Goal: Find contact information: Find contact information

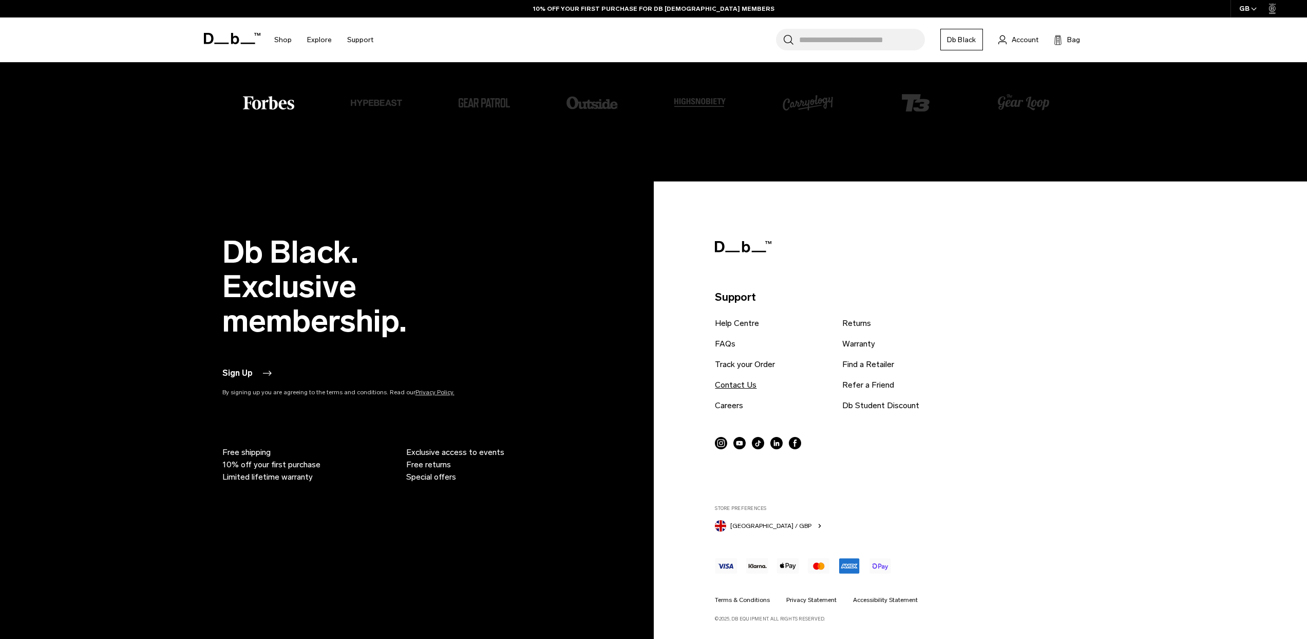
click at [737, 384] on link "Contact Us" at bounding box center [736, 385] width 42 height 12
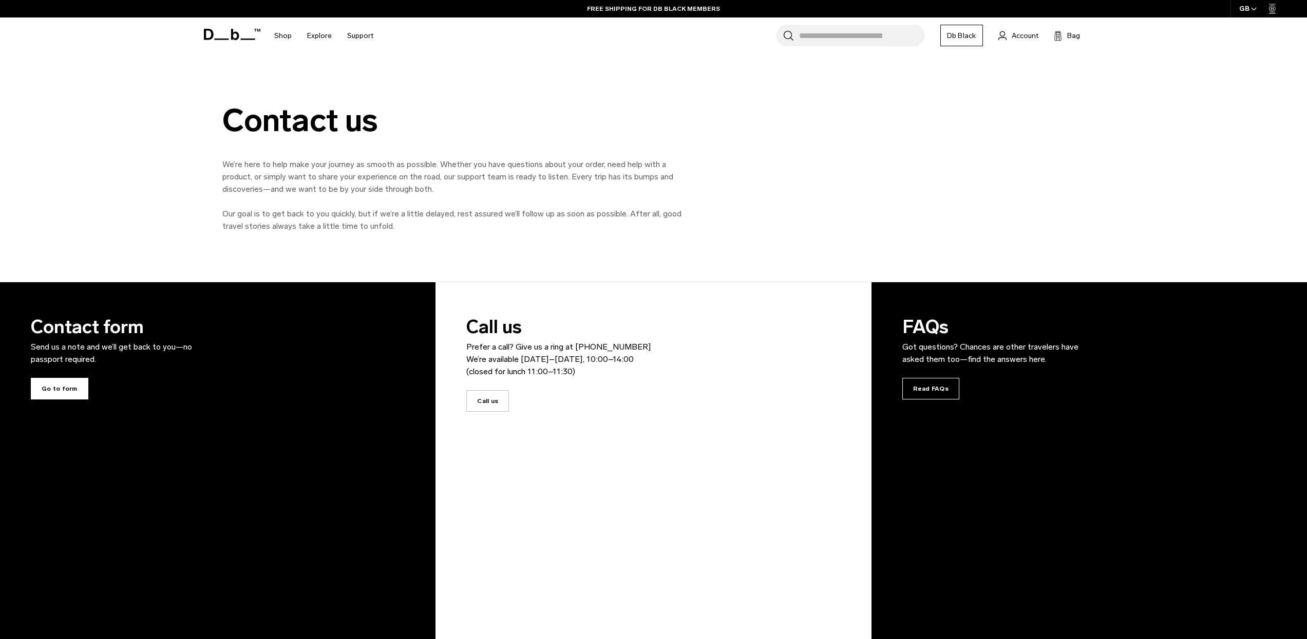
click at [58, 380] on span "Go to form" at bounding box center [60, 389] width 58 height 22
